Goal: Task Accomplishment & Management: Manage account settings

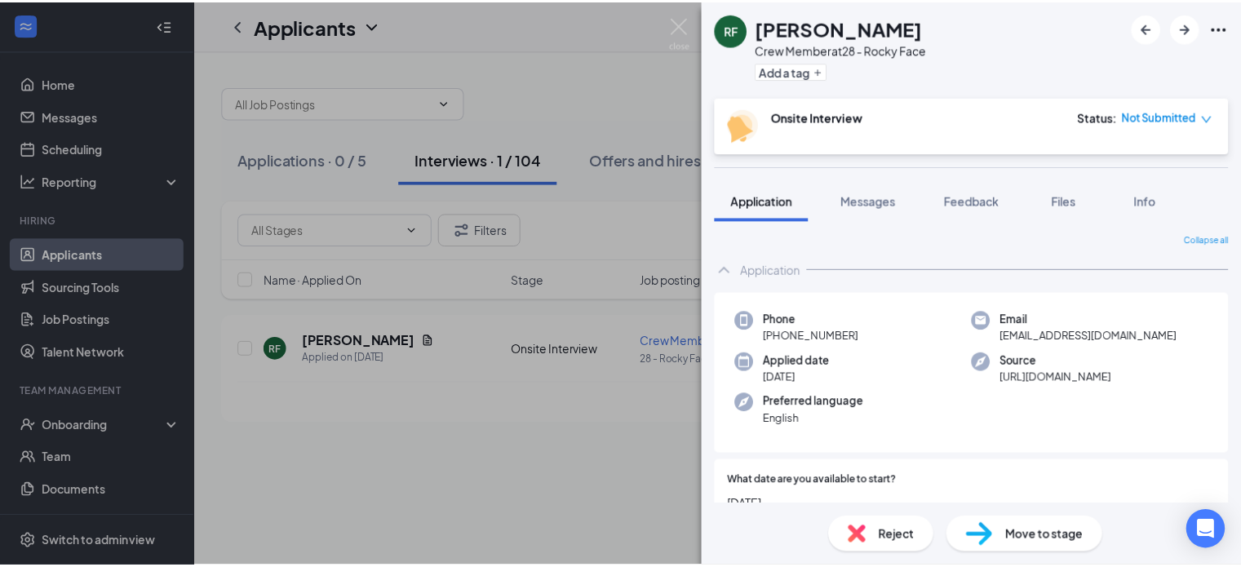
scroll to position [397, 0]
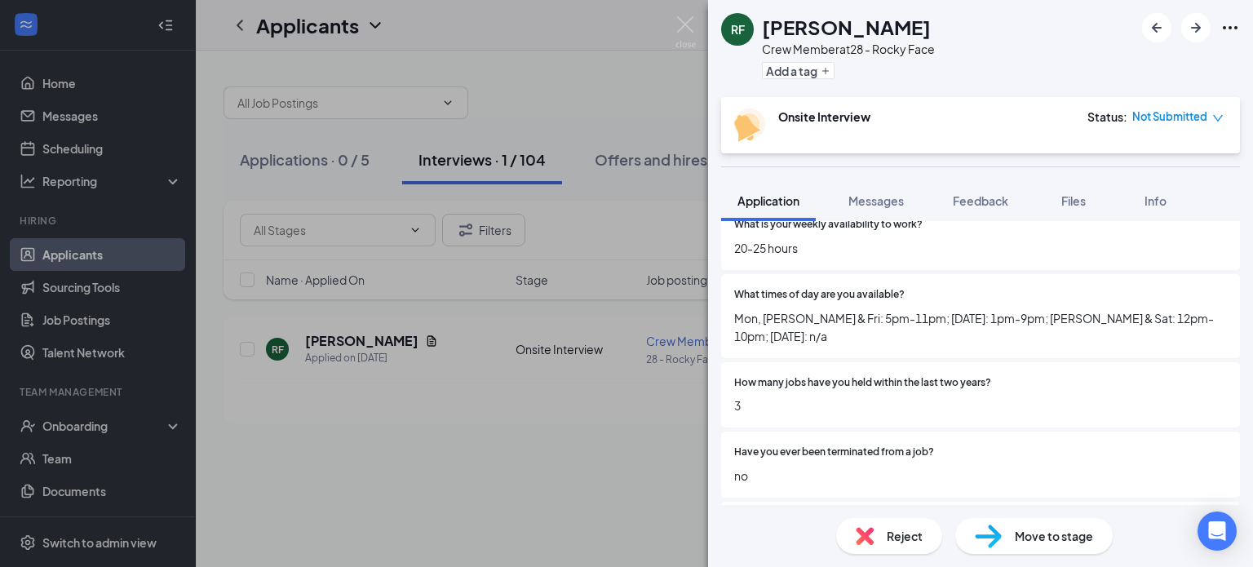
click at [277, 482] on div "RF [PERSON_NAME] Crew Member at 28 - Rocky Face Add a tag Onsite Interview Stat…" at bounding box center [626, 283] width 1253 height 567
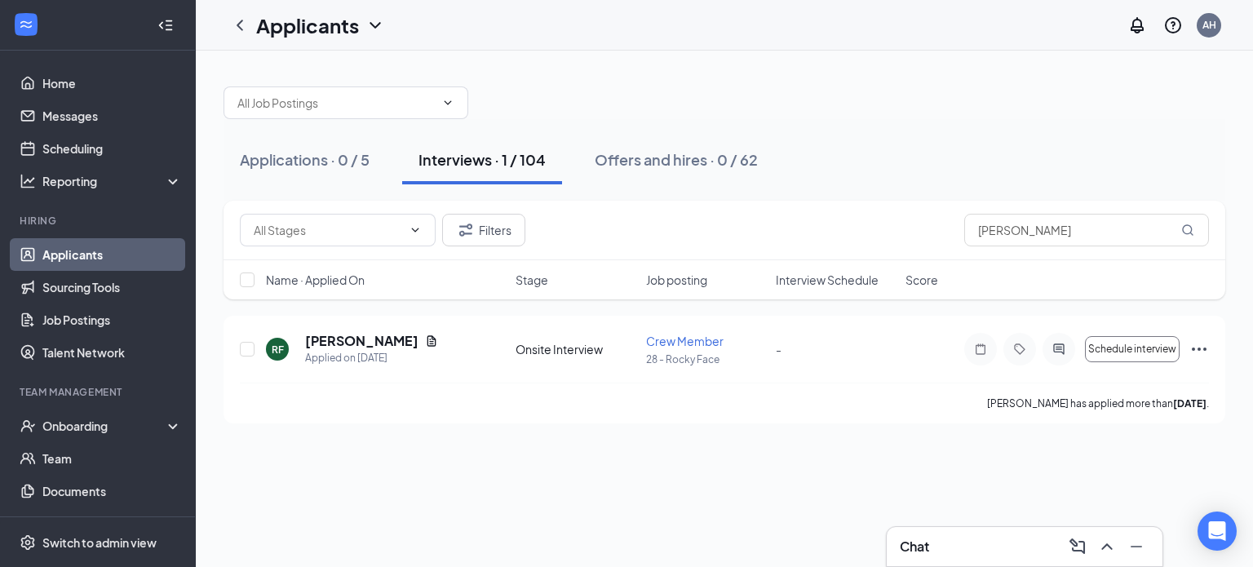
click at [87, 253] on link "Applicants" at bounding box center [112, 254] width 140 height 33
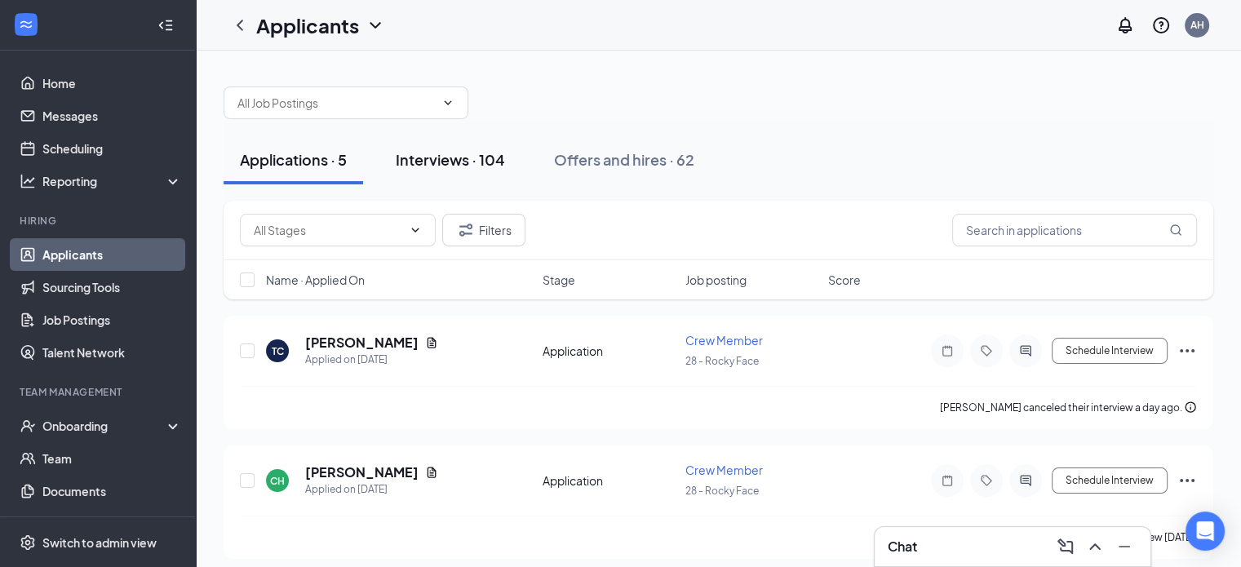
click at [444, 159] on div "Interviews · 104" at bounding box center [450, 159] width 109 height 20
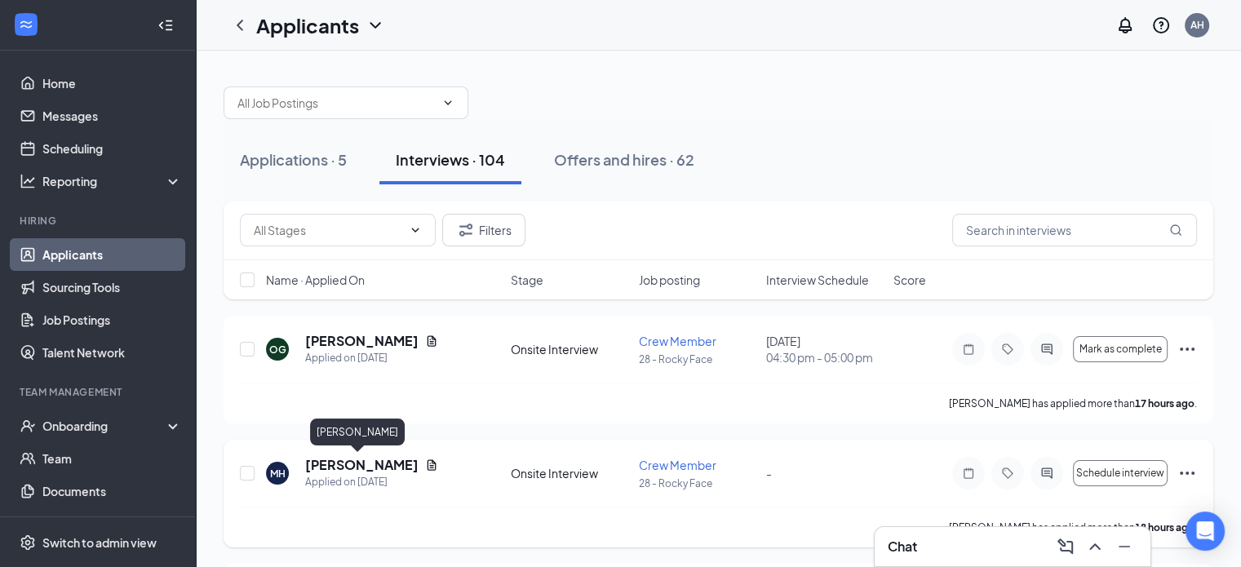
click at [349, 464] on h5 "[PERSON_NAME]" at bounding box center [361, 465] width 113 height 18
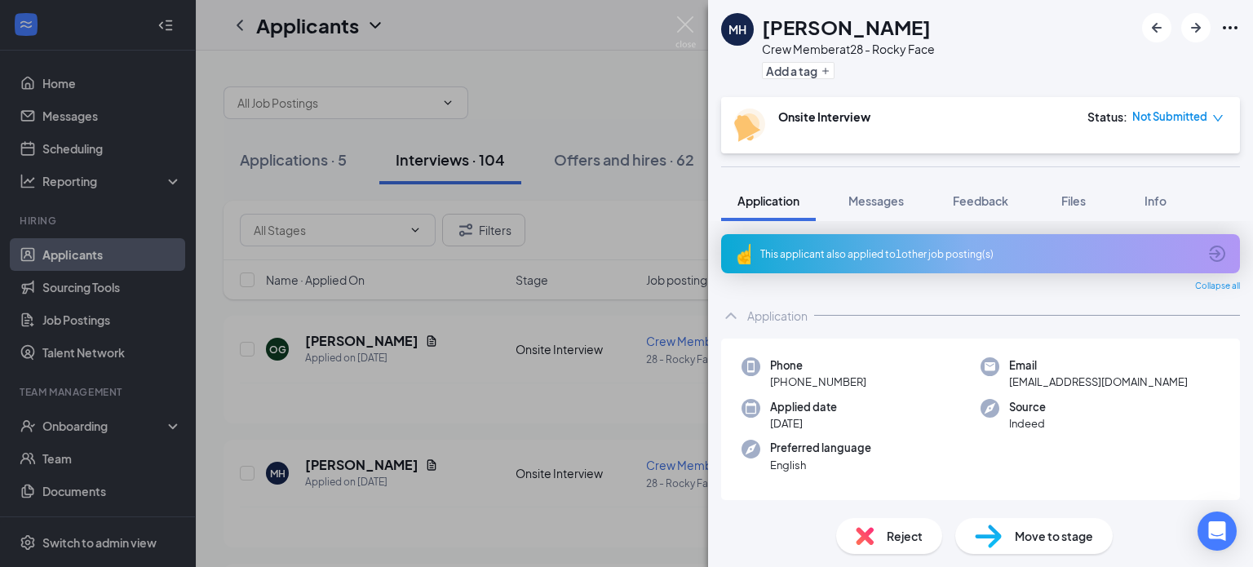
click at [1038, 533] on span "Move to stage" at bounding box center [1054, 536] width 78 height 18
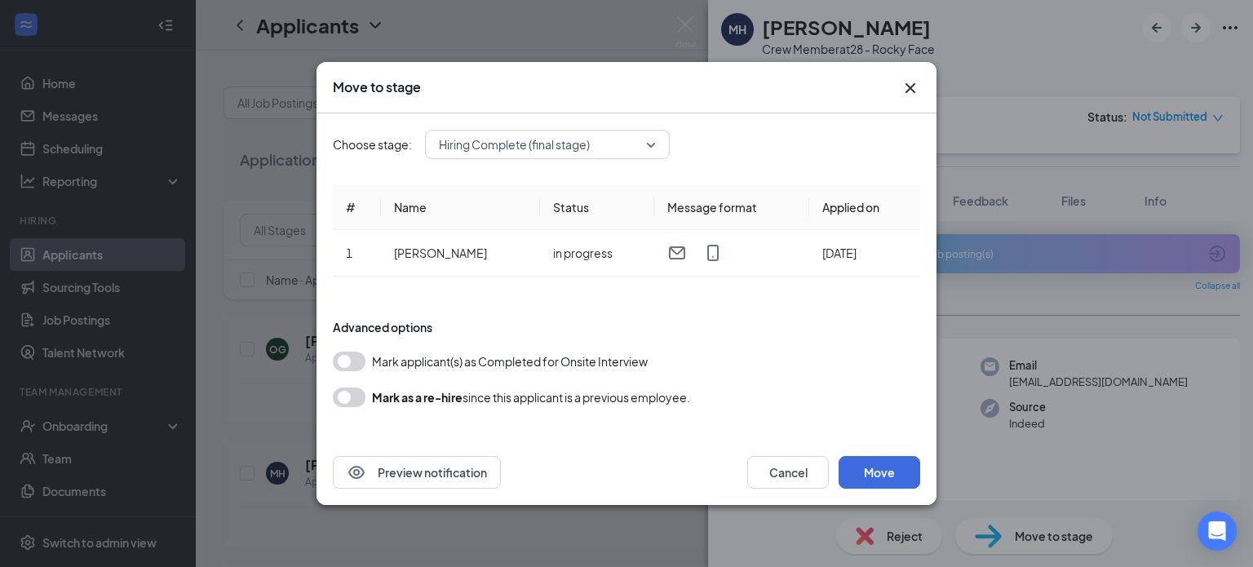
drag, startPoint x: 335, startPoint y: 351, endPoint x: 341, endPoint y: 358, distance: 9.8
click at [337, 356] on div "Mark applicant(s) as Completed for Onsite Interview" at bounding box center [627, 362] width 588 height 20
click at [344, 357] on button "button" at bounding box center [349, 362] width 33 height 20
click at [861, 481] on button "Move" at bounding box center [880, 472] width 82 height 33
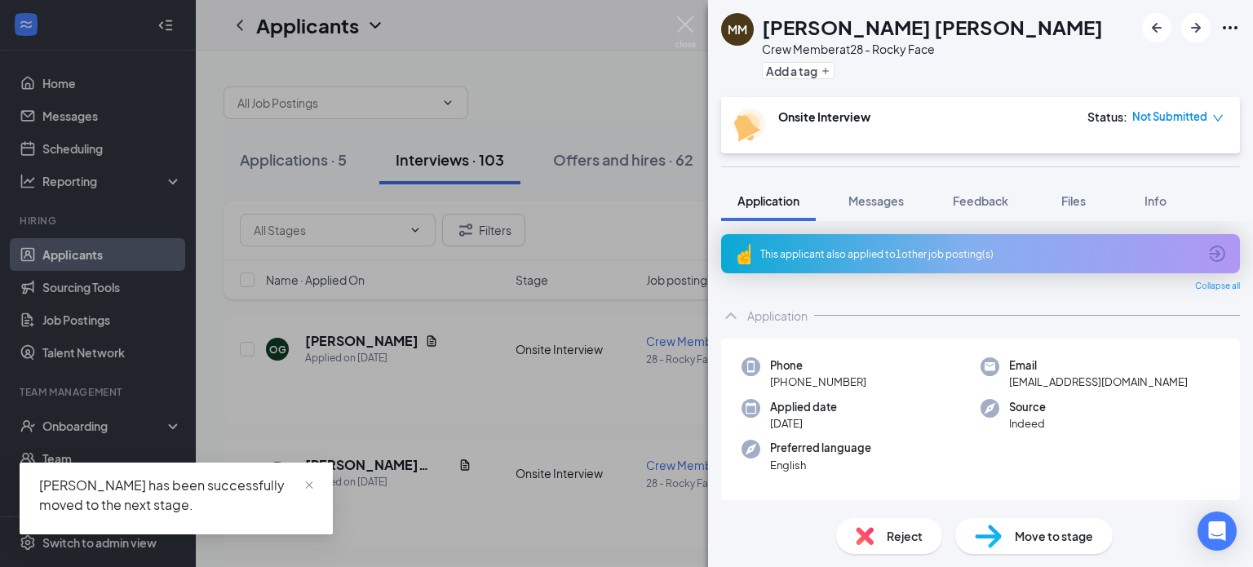
click at [74, 423] on div "[PERSON_NAME] Crew Member at 28 - Rocky Face Add a tag Onsite Interview Status …" at bounding box center [626, 283] width 1253 height 567
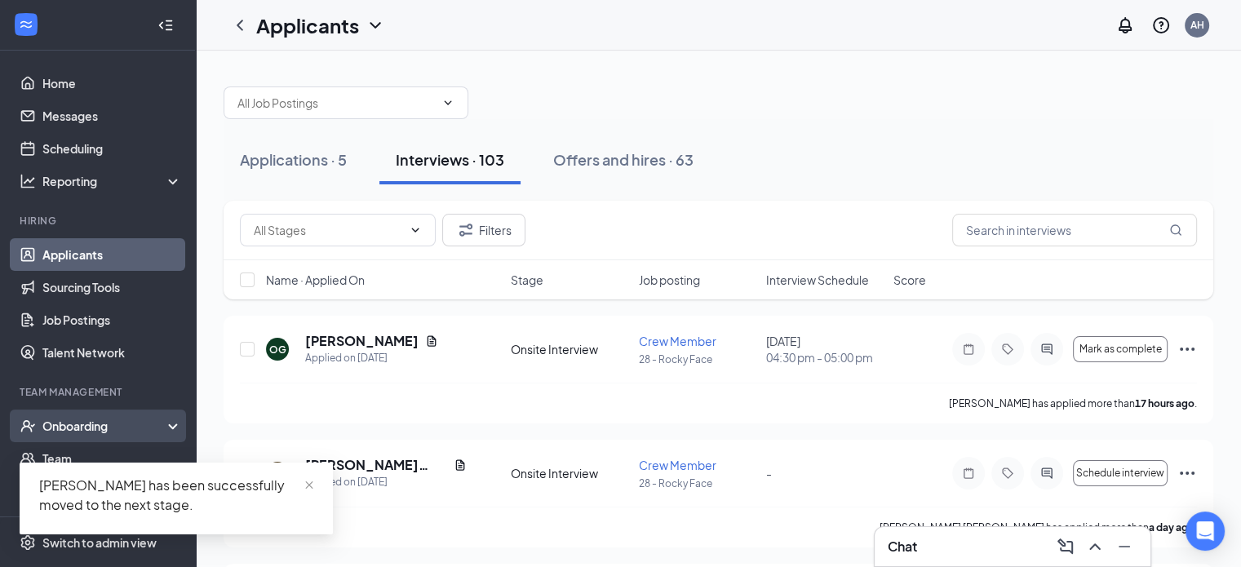
click at [78, 428] on div "Onboarding" at bounding box center [105, 426] width 126 height 16
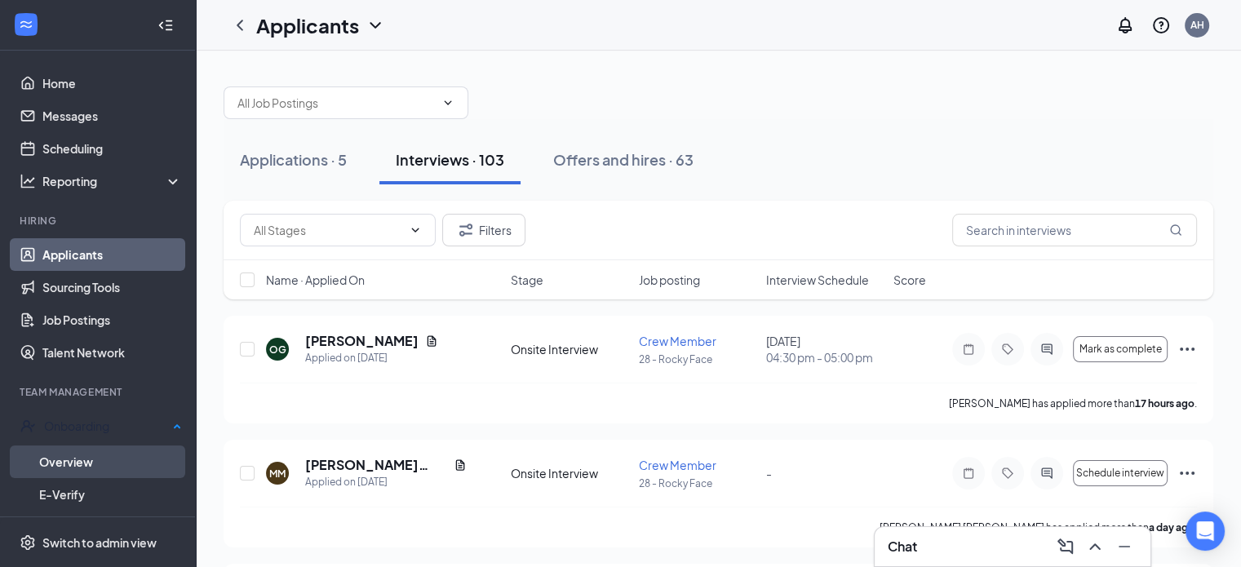
click at [64, 459] on link "Overview" at bounding box center [110, 462] width 143 height 33
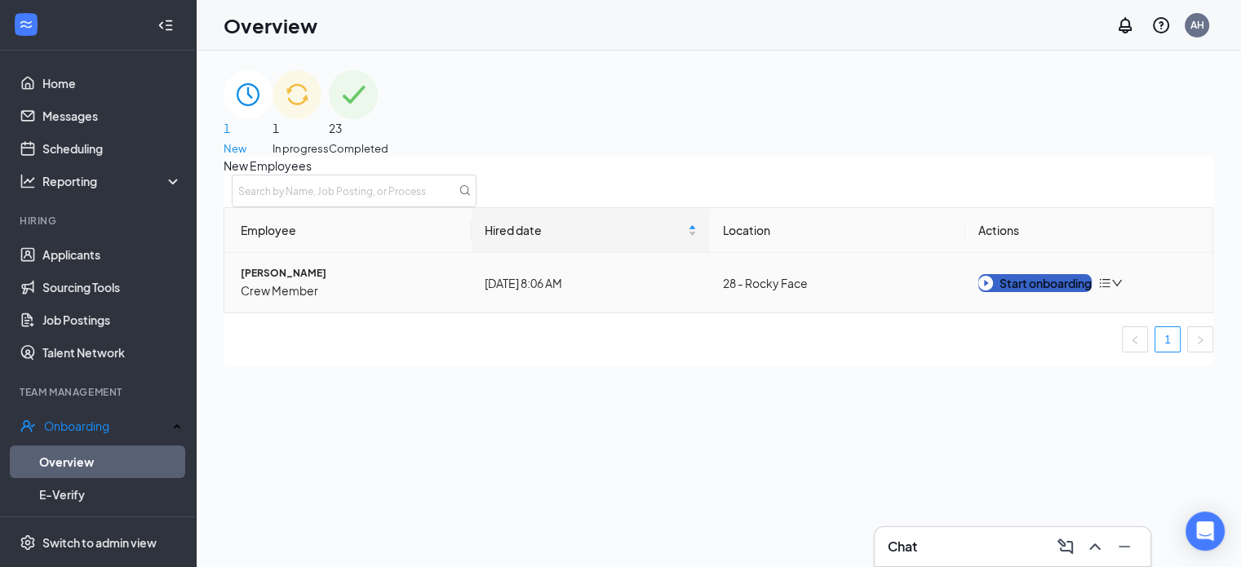
click at [1039, 292] on div "Start onboarding" at bounding box center [1034, 283] width 113 height 18
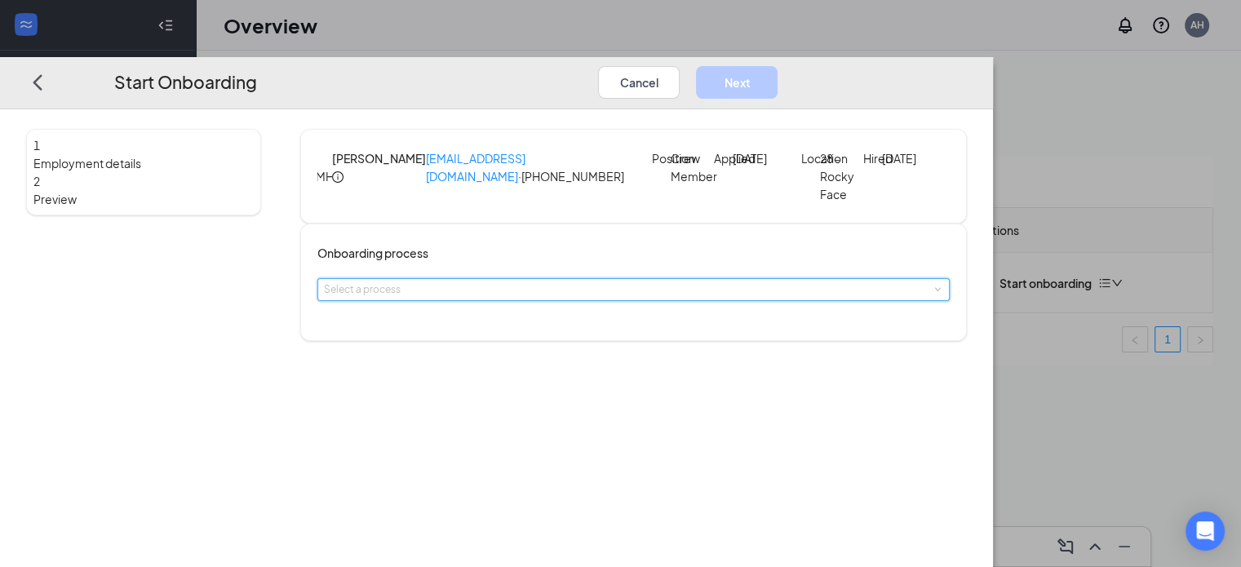
click at [501, 300] on div "Select a process" at bounding box center [633, 289] width 619 height 21
click at [483, 358] on span "General Onboarding Process" at bounding box center [466, 363] width 135 height 12
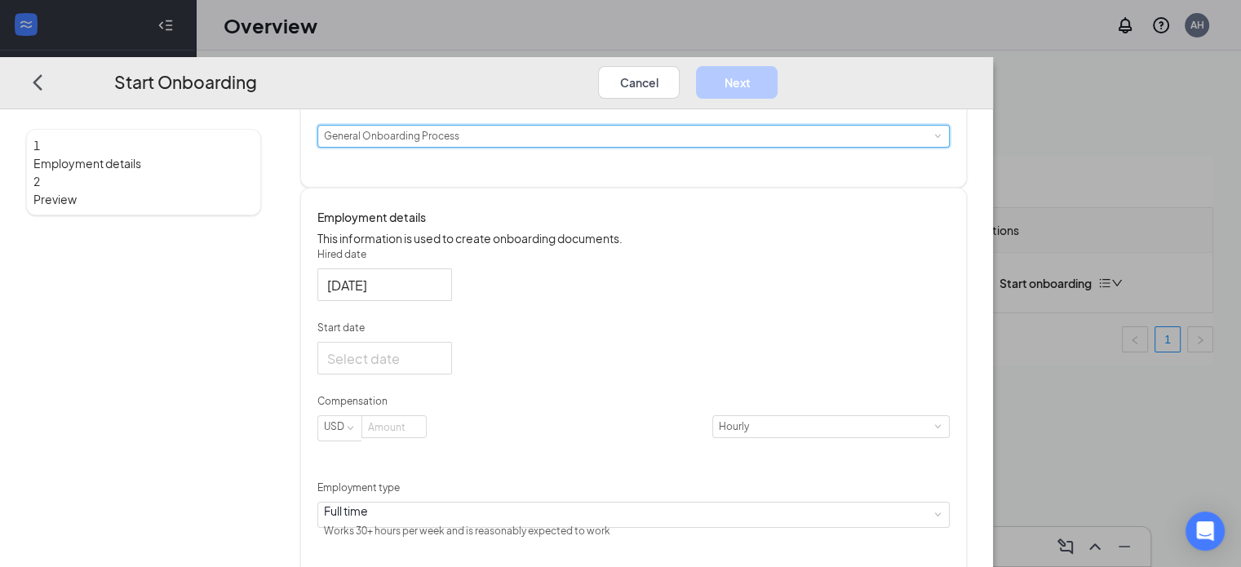
scroll to position [163, 0]
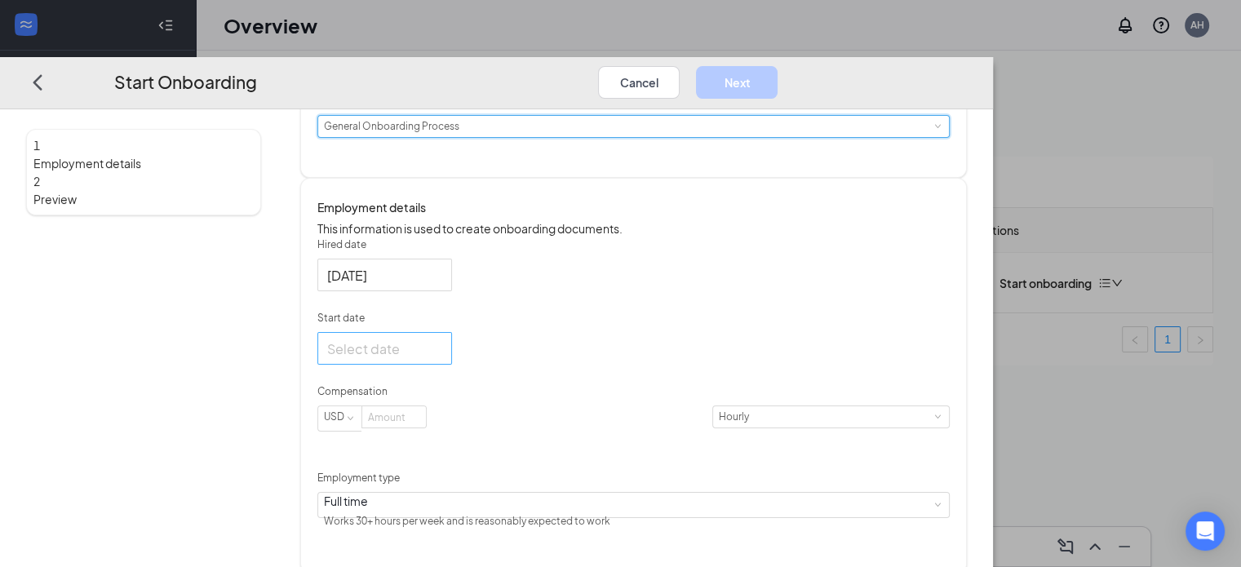
click at [442, 358] on div at bounding box center [384, 348] width 115 height 20
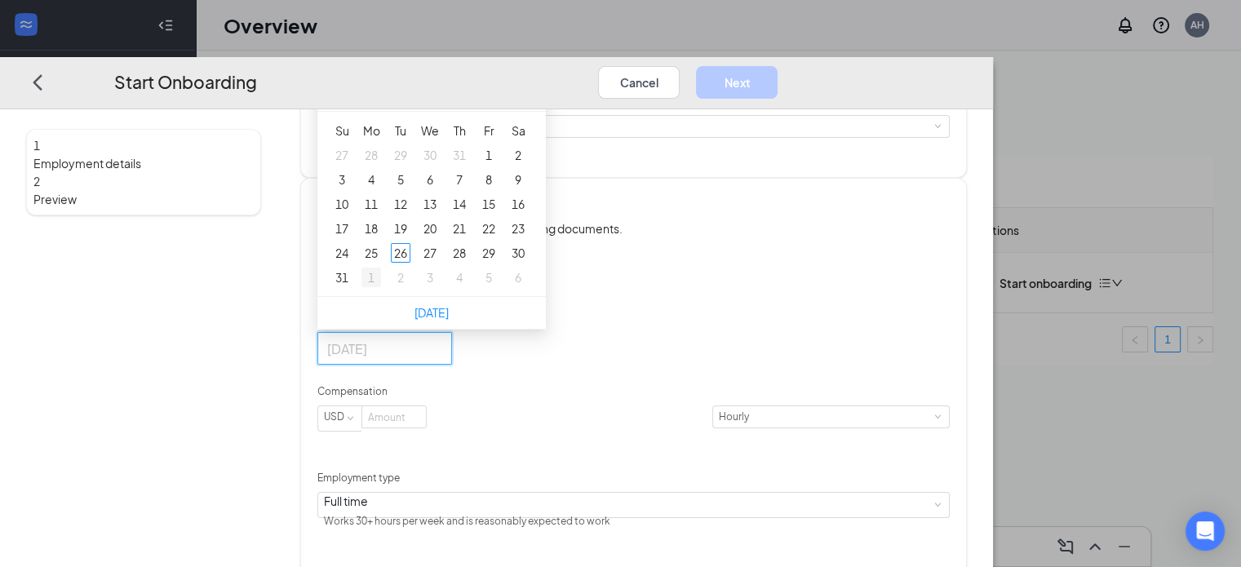
type input "[DATE]"
click at [386, 290] on td "1" at bounding box center [371, 277] width 29 height 24
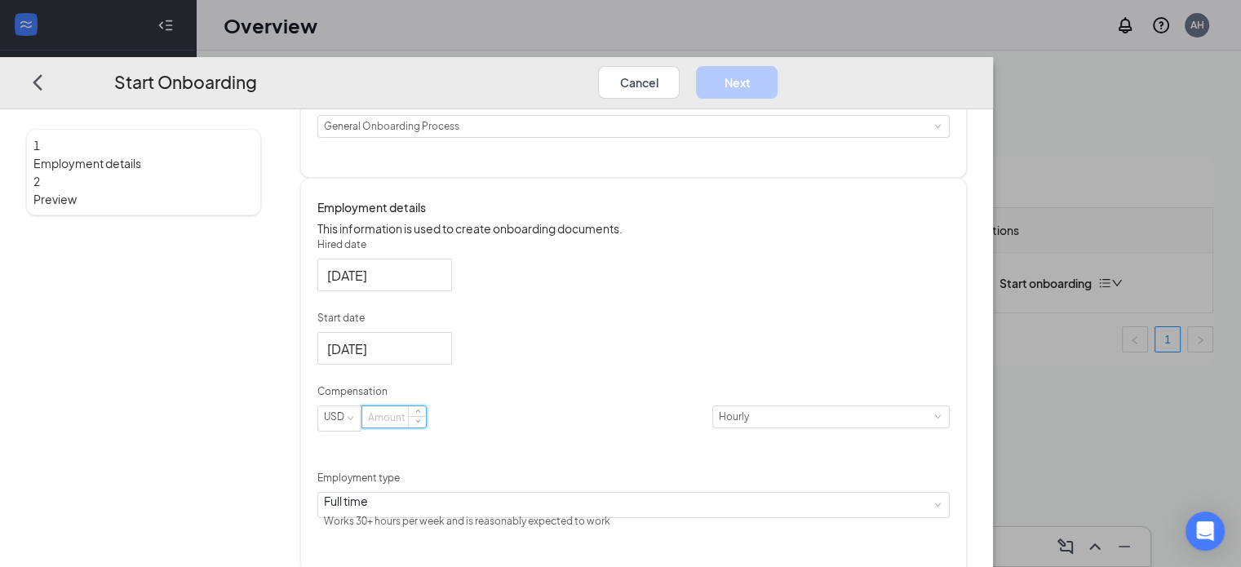
click at [426, 428] on input at bounding box center [394, 416] width 64 height 21
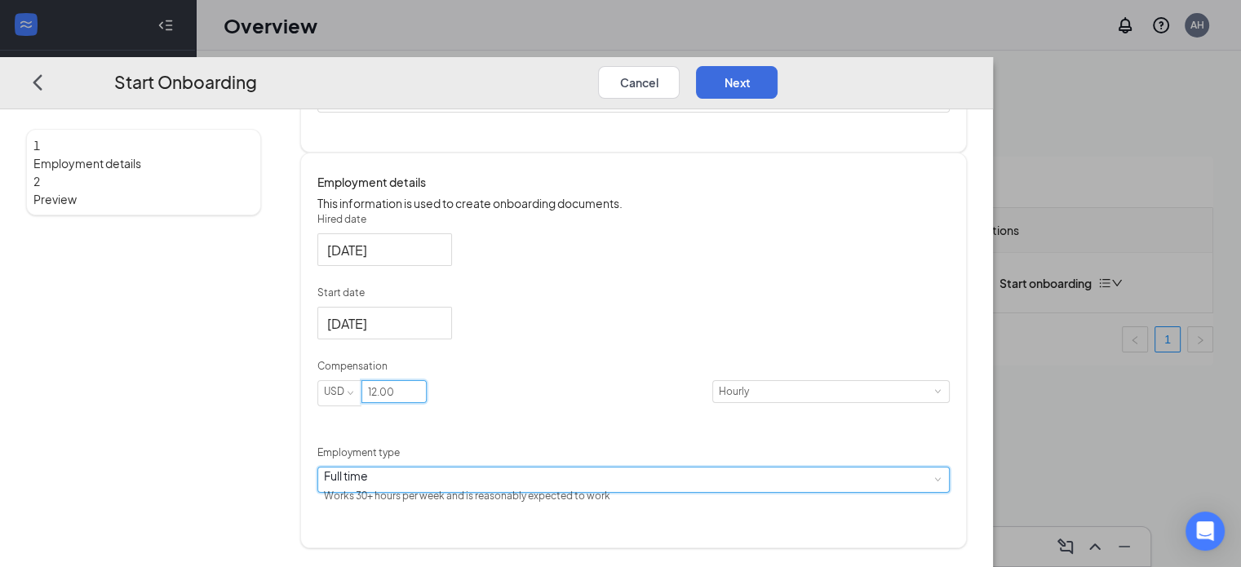
type input "12"
click at [534, 492] on div "Full time Works 30+ hours per week and is reasonably expected to work" at bounding box center [633, 480] width 619 height 24
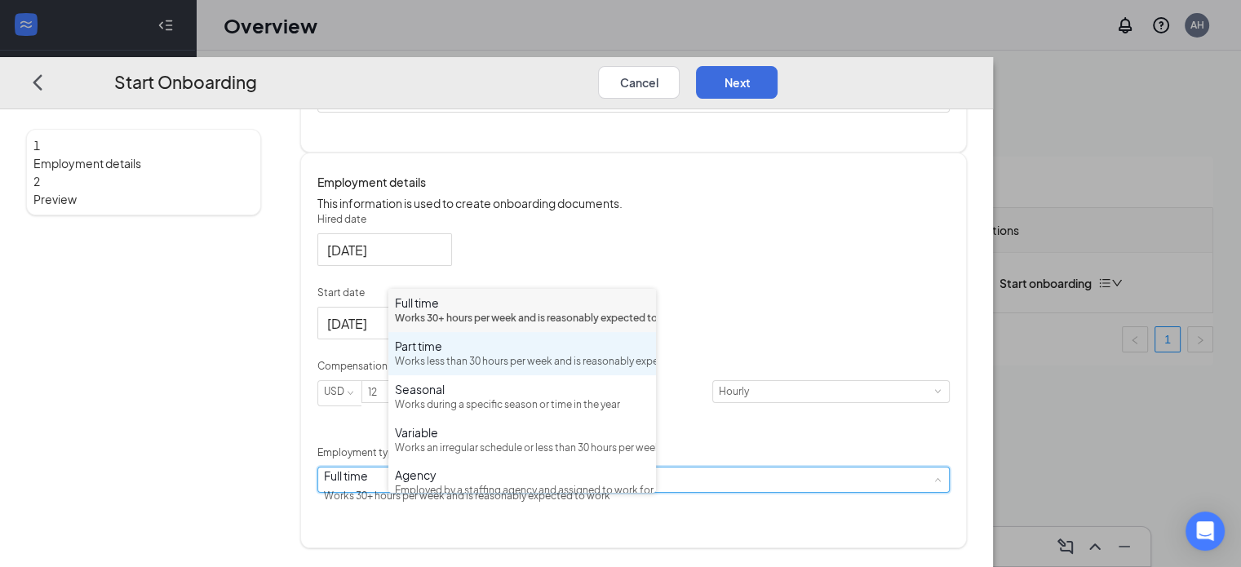
click at [510, 370] on div "Works less than 30 hours per week and is reasonably expected to work" at bounding box center [522, 362] width 255 height 16
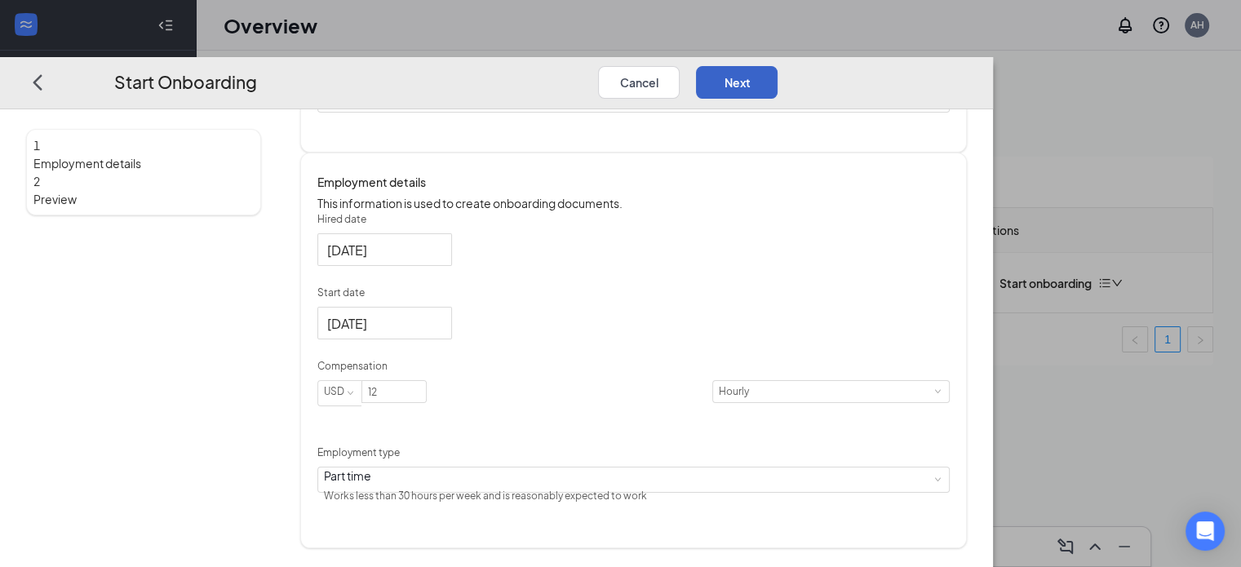
click at [778, 65] on button "Next" at bounding box center [737, 81] width 82 height 33
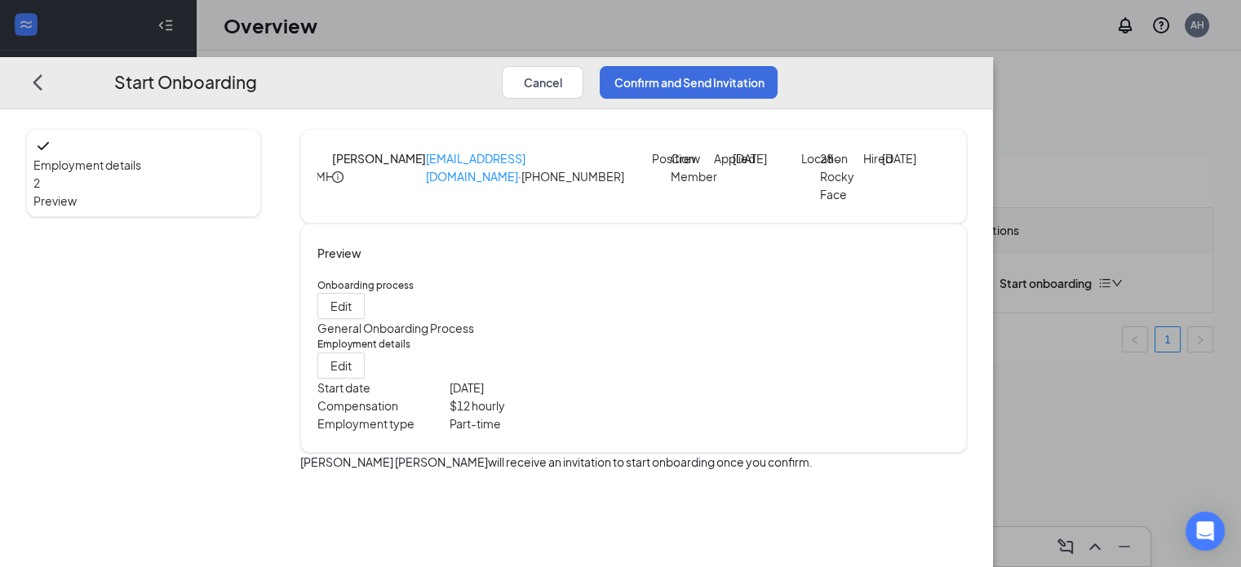
scroll to position [0, 0]
click at [778, 65] on button "Confirm and Send Invitation" at bounding box center [689, 81] width 178 height 33
